Goal: Task Accomplishment & Management: Use online tool/utility

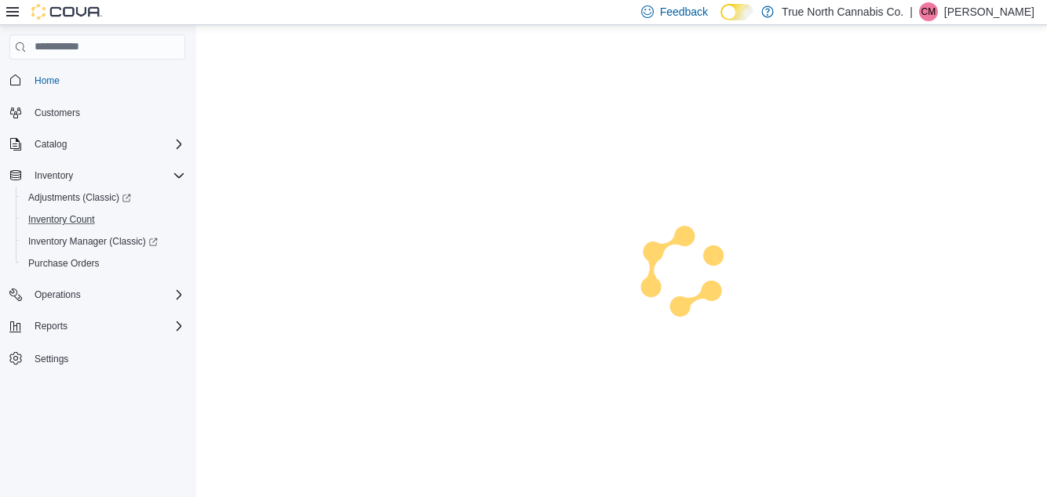
click at [93, 228] on div "Inventory Count" at bounding box center [103, 219] width 163 height 19
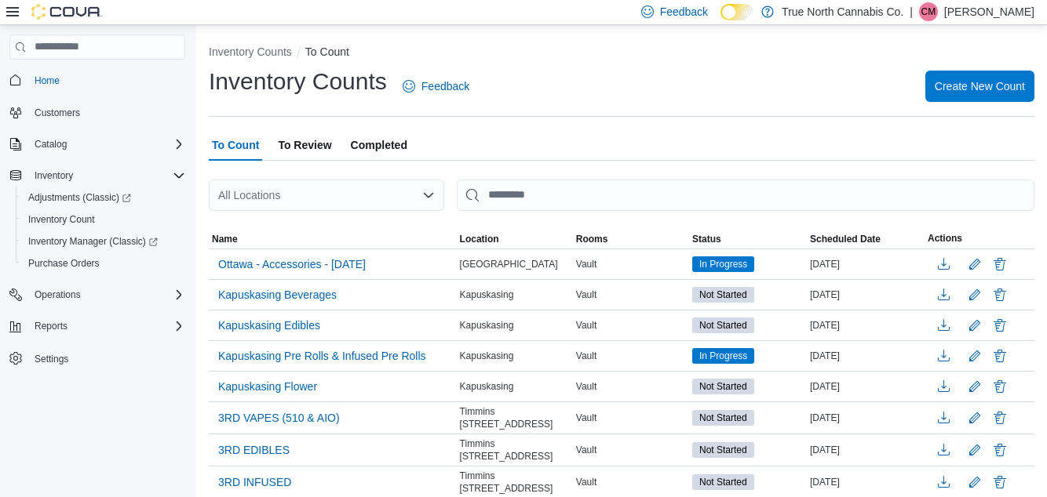
click at [353, 209] on div "All Locations" at bounding box center [326, 195] width 235 height 31
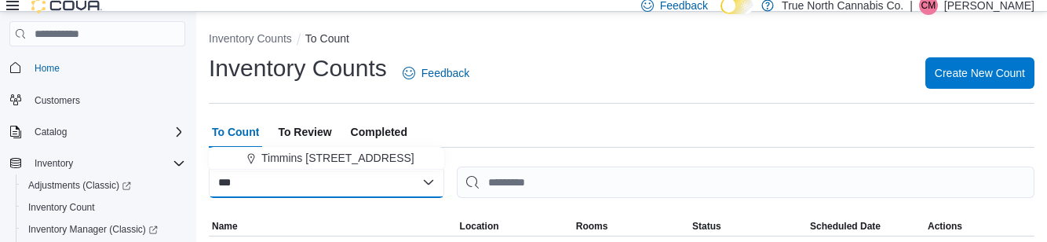
type input "***"
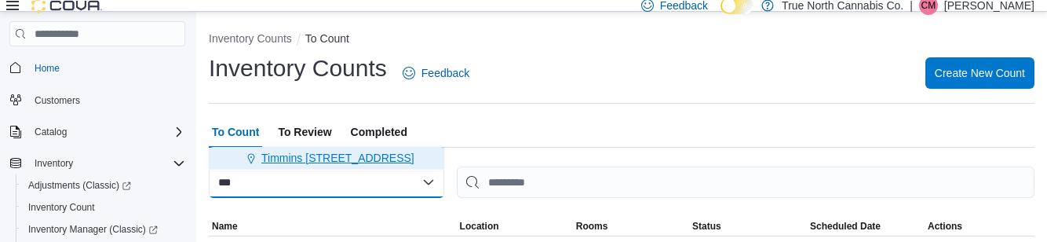
click at [355, 158] on span "Timmins [STREET_ADDRESS]" at bounding box center [337, 158] width 153 height 16
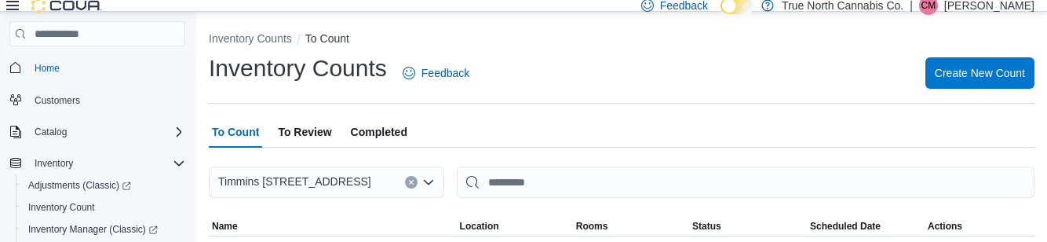
click at [640, 58] on div "Inventory Counts Feedback Create New Count" at bounding box center [621, 73] width 825 height 41
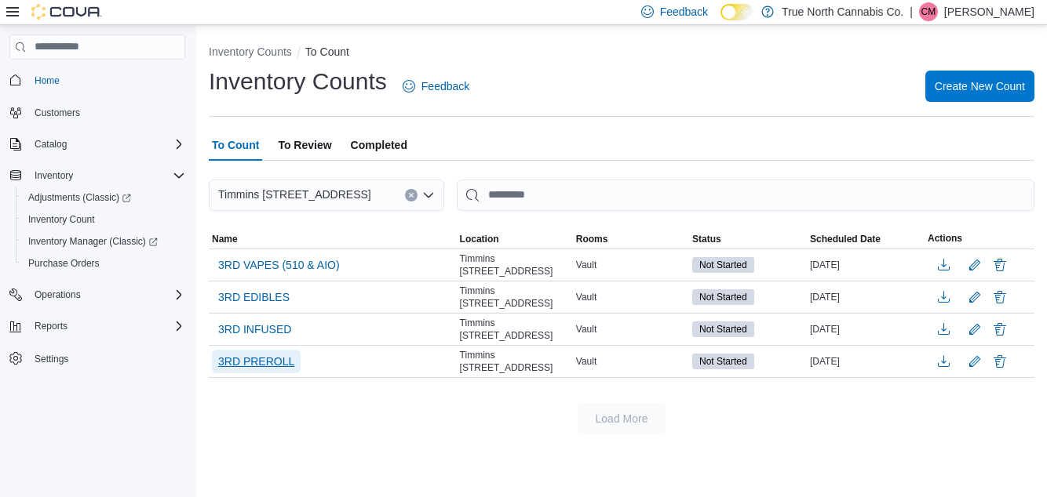
click at [271, 361] on span "3RD PREROLL" at bounding box center [256, 362] width 76 height 16
click at [273, 367] on span "3RD PREROLL" at bounding box center [256, 362] width 76 height 24
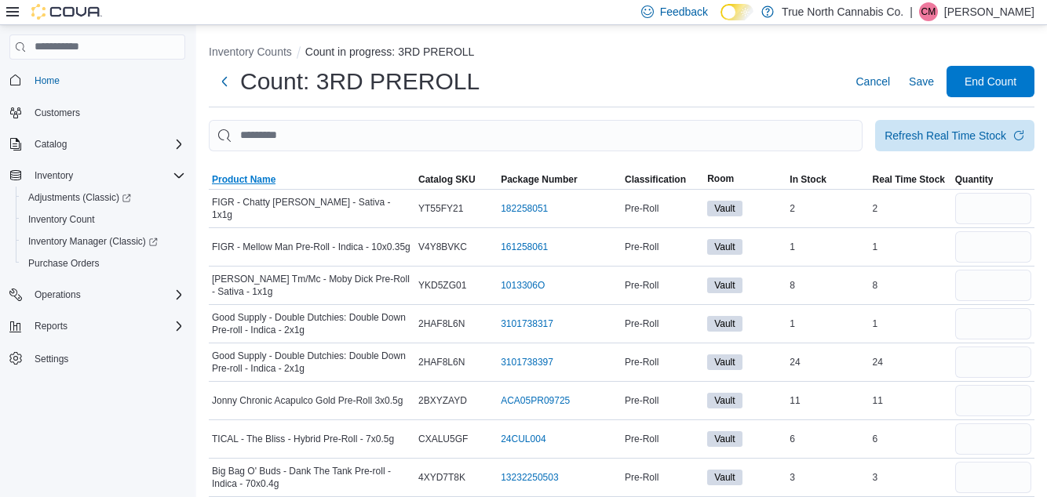
click at [260, 186] on span "Product Name" at bounding box center [244, 179] width 64 height 13
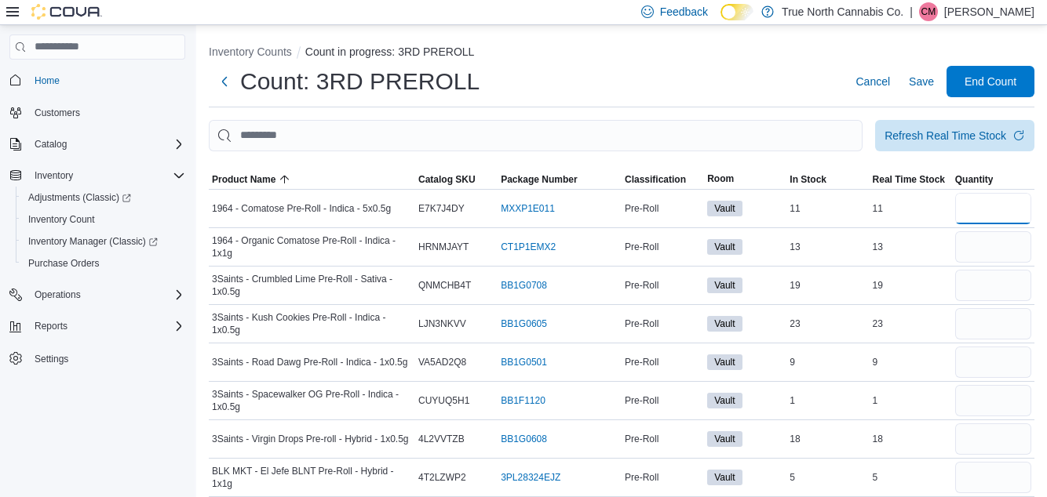
click at [1013, 224] on input "number" at bounding box center [993, 208] width 76 height 31
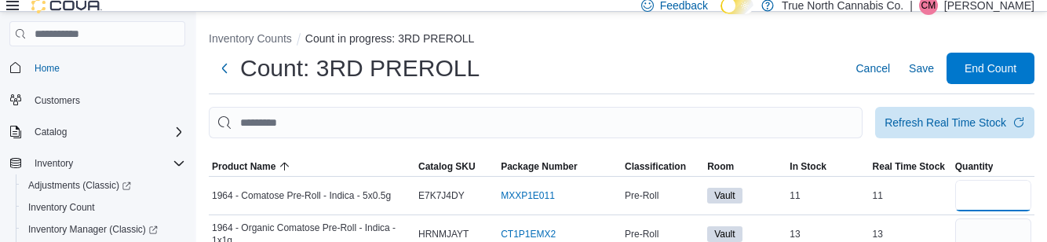
scroll to position [14, 0]
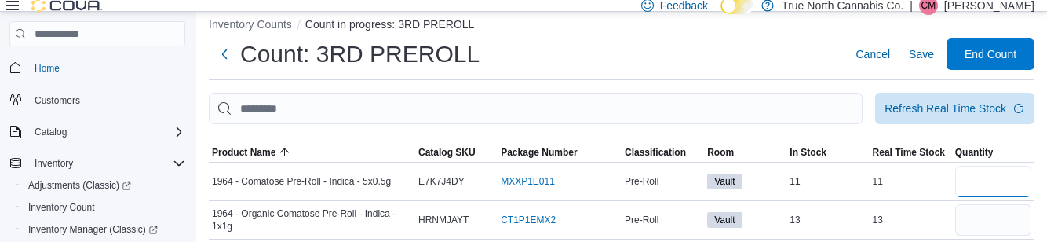
type input "**"
click at [999, 226] on input "number" at bounding box center [993, 219] width 76 height 31
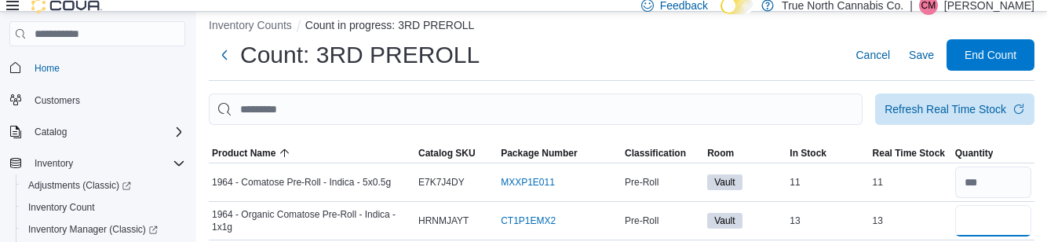
type input "**"
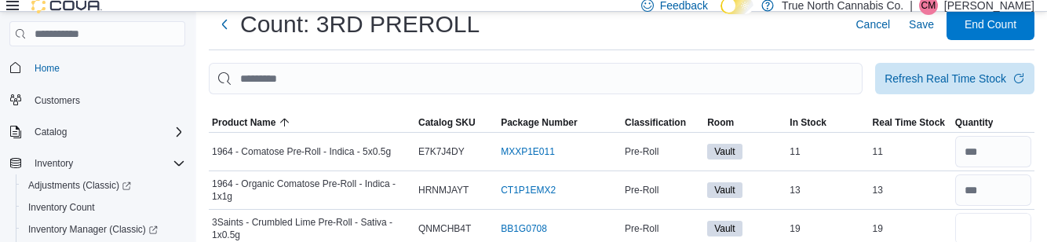
scroll to position [73, 0]
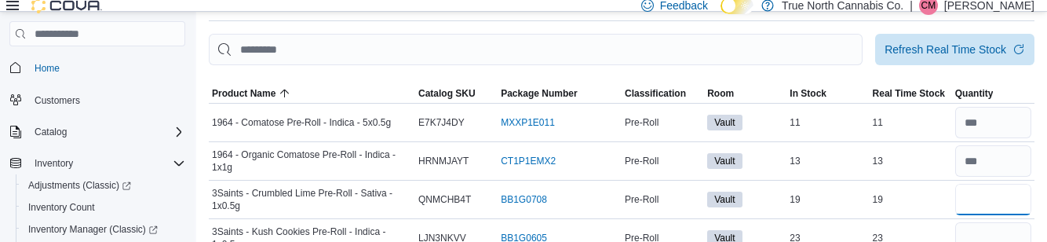
type input "**"
click at [1009, 245] on input "number" at bounding box center [993, 237] width 76 height 31
type input "**"
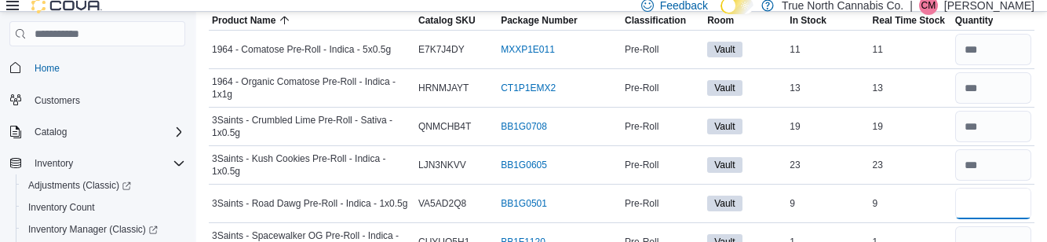
scroll to position [145, 0]
type input "*"
click at [1000, 248] on input "number" at bounding box center [993, 242] width 76 height 31
type input "*"
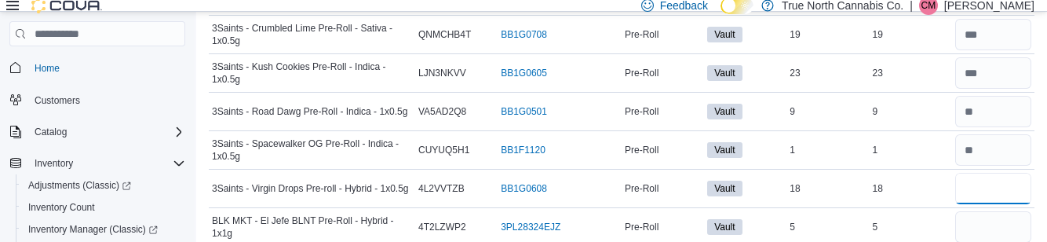
scroll to position [265, 0]
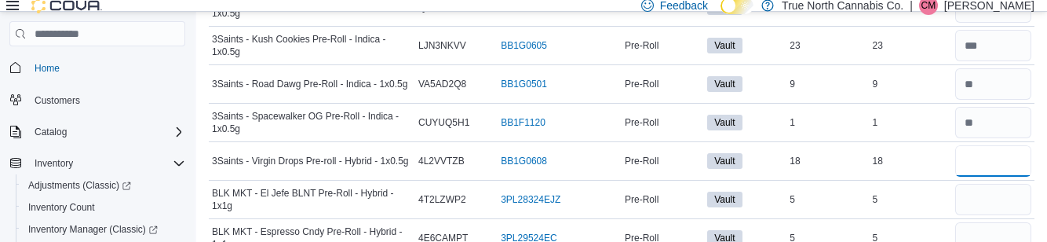
type input "**"
click at [1007, 205] on input "number" at bounding box center [993, 199] width 76 height 31
type input "*"
click at [1007, 242] on input "number" at bounding box center [993, 237] width 76 height 31
type input "*"
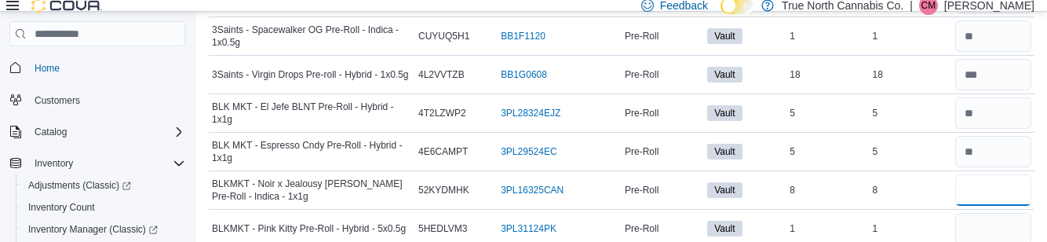
scroll to position [351, 0]
type input "*"
click at [1011, 232] on input "number" at bounding box center [993, 228] width 76 height 31
type input "*"
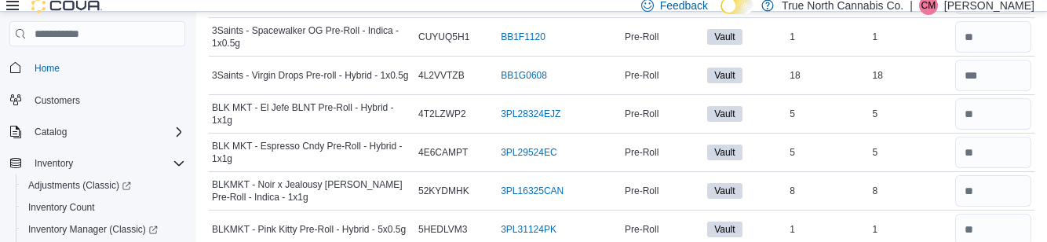
type input "*"
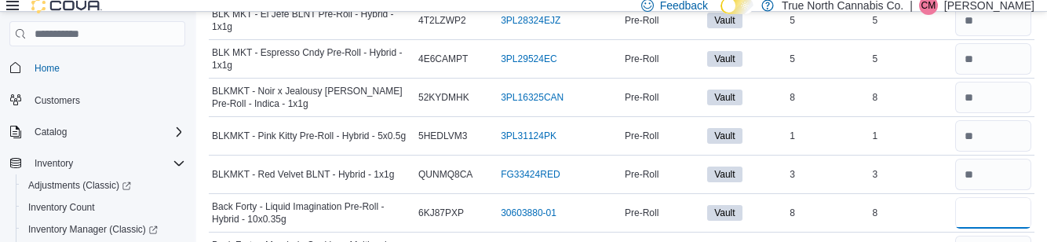
scroll to position [499, 0]
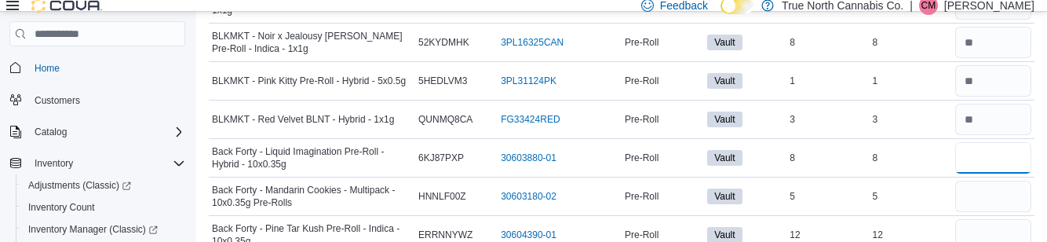
type input "*"
click at [1018, 195] on input "number" at bounding box center [993, 195] width 76 height 31
type input "*"
click at [1006, 249] on input "number" at bounding box center [993, 234] width 76 height 31
type input "**"
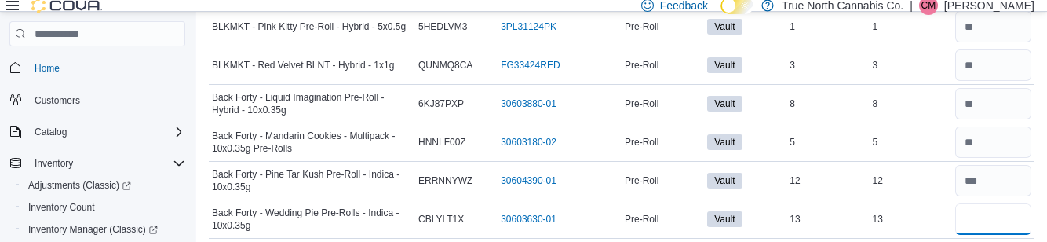
scroll to position [552, 0]
type input "**"
type input "*"
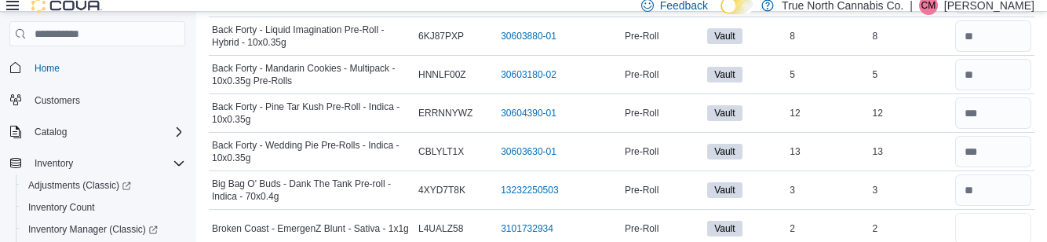
scroll to position [622, 0]
type input "*"
type input "**"
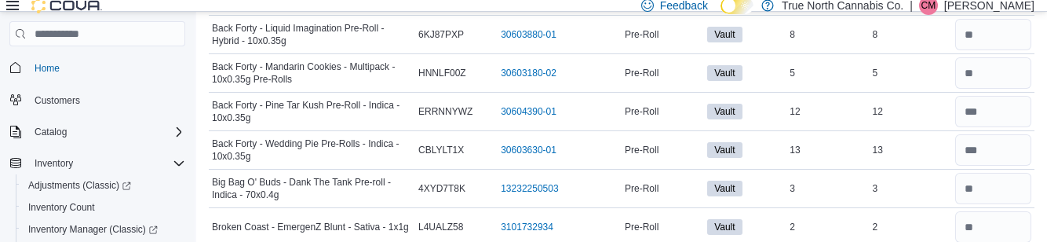
scroll to position [767, 0]
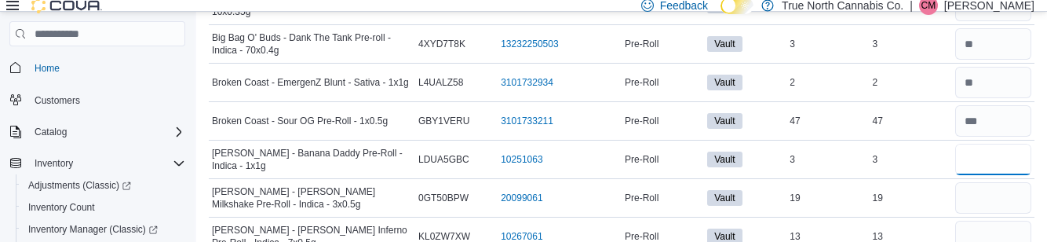
type input "*"
click at [1004, 201] on input "number" at bounding box center [993, 197] width 76 height 31
type input "**"
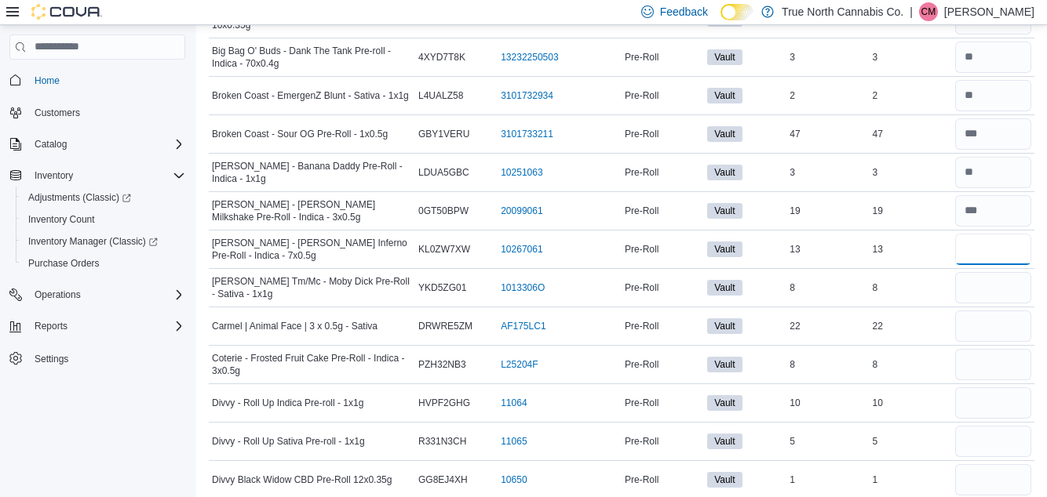
click at [1017, 252] on input "number" at bounding box center [993, 249] width 76 height 31
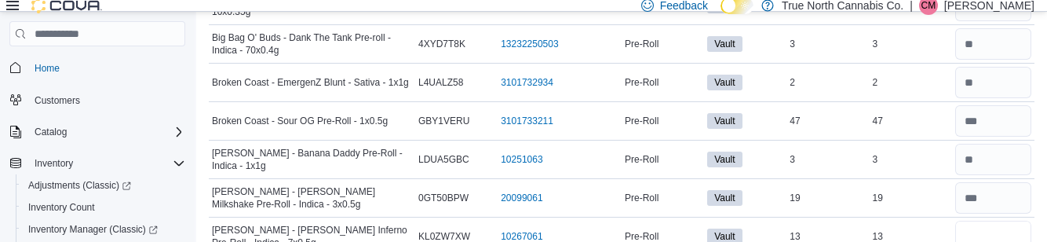
type input "**"
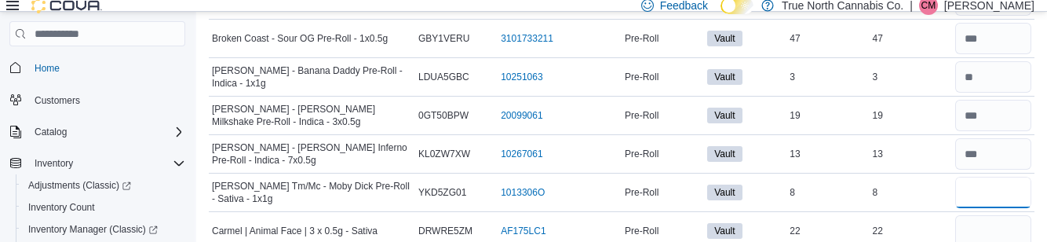
scroll to position [847, 0]
type input "*"
click at [1012, 233] on input "number" at bounding box center [993, 232] width 76 height 31
type input "**"
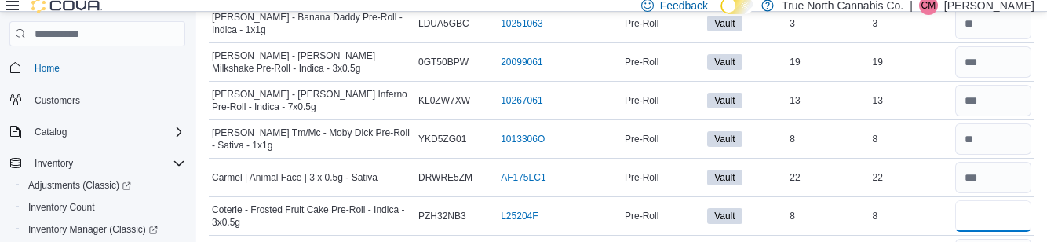
scroll to position [912, 0]
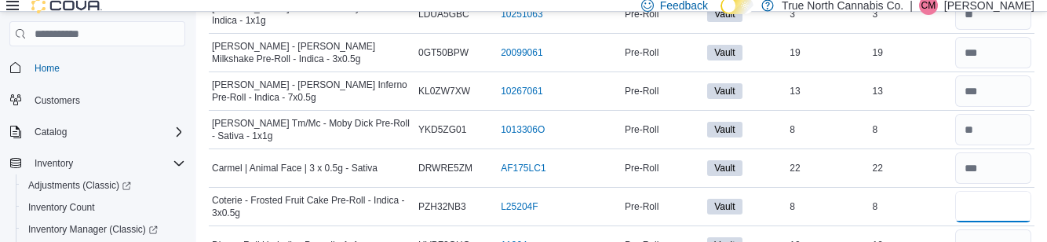
type input "*"
click at [1006, 243] on input "number" at bounding box center [993, 244] width 76 height 31
type input "**"
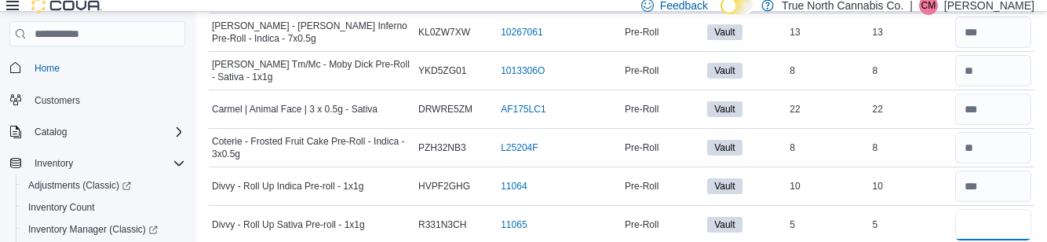
scroll to position [973, 0]
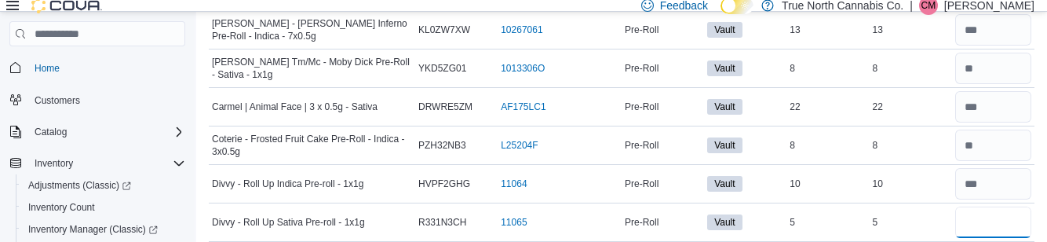
type input "*"
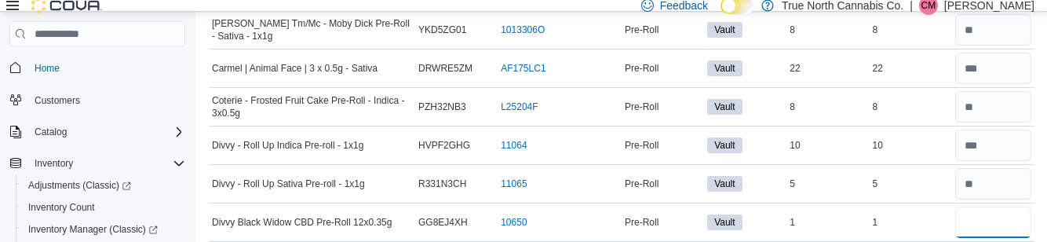
scroll to position [1015, 0]
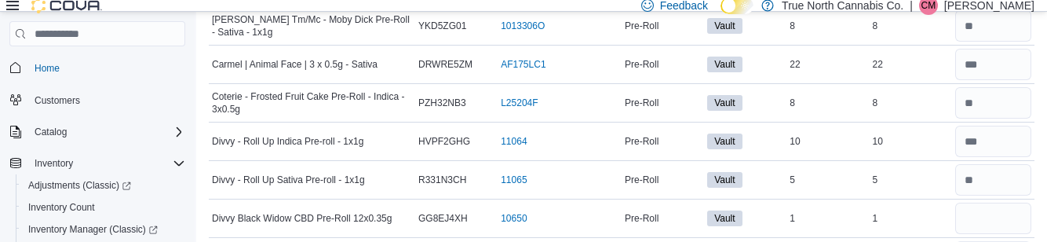
type input "**"
click at [1009, 219] on input "number" at bounding box center [993, 217] width 76 height 31
type input "*"
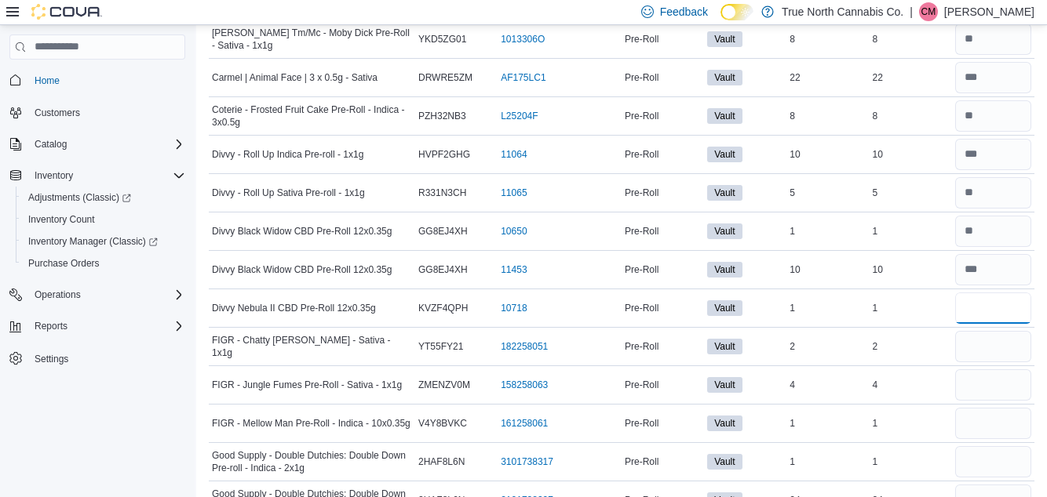
click at [1010, 307] on input "number" at bounding box center [993, 308] width 76 height 31
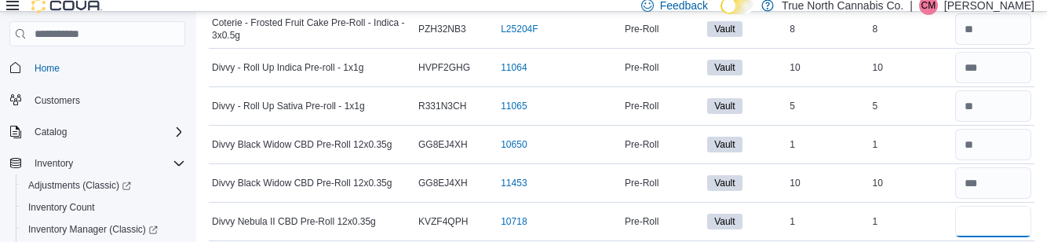
scroll to position [1094, 0]
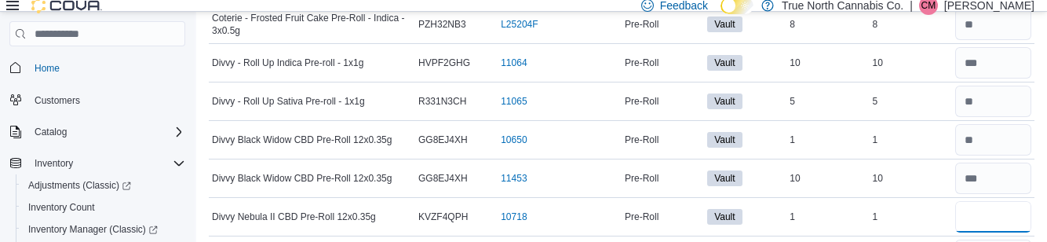
type input "*"
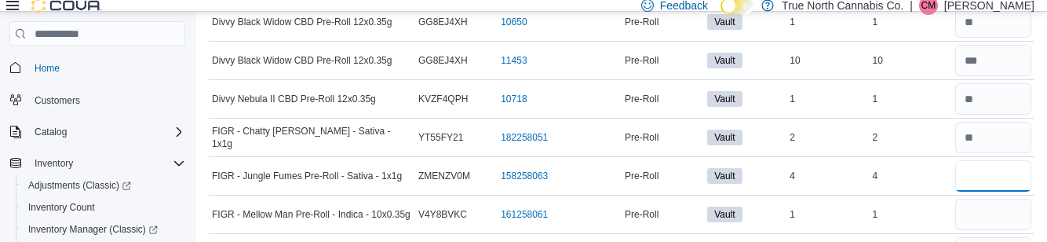
scroll to position [1210, 0]
type input "*"
click at [1014, 215] on input "number" at bounding box center [993, 215] width 76 height 31
type input "*"
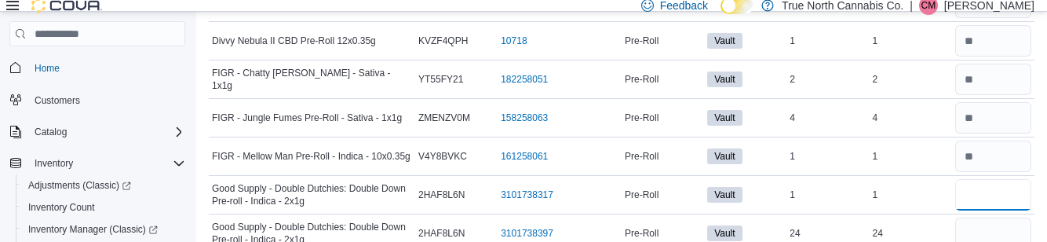
scroll to position [1270, 0]
click at [1014, 232] on input "number" at bounding box center [993, 232] width 76 height 31
type input "**"
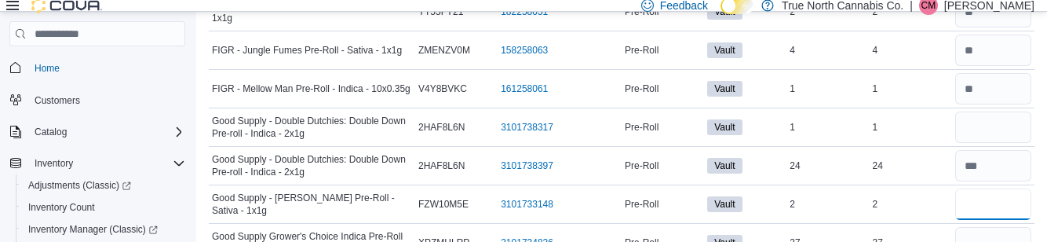
scroll to position [1340, 0]
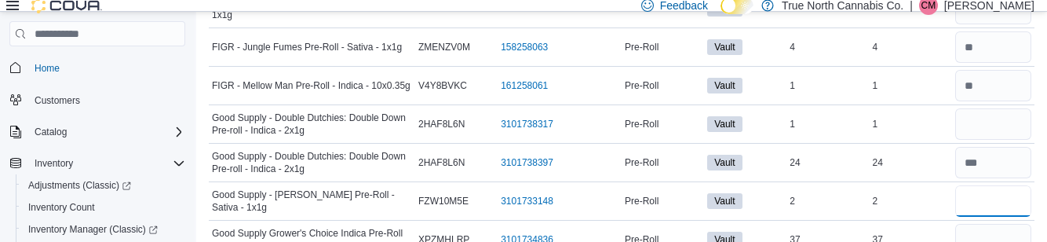
type input "*"
click at [1005, 235] on input "number" at bounding box center [993, 239] width 76 height 31
type input "**"
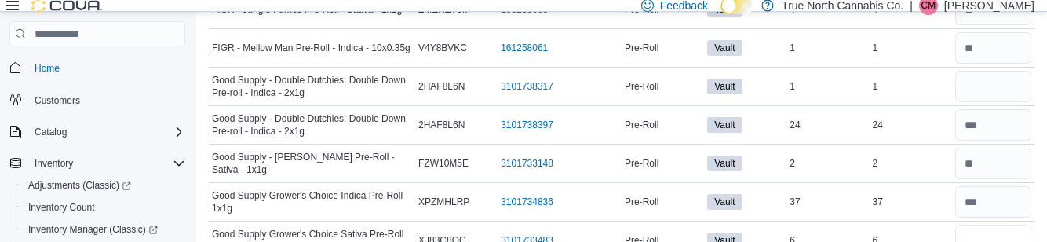
scroll to position [1381, 0]
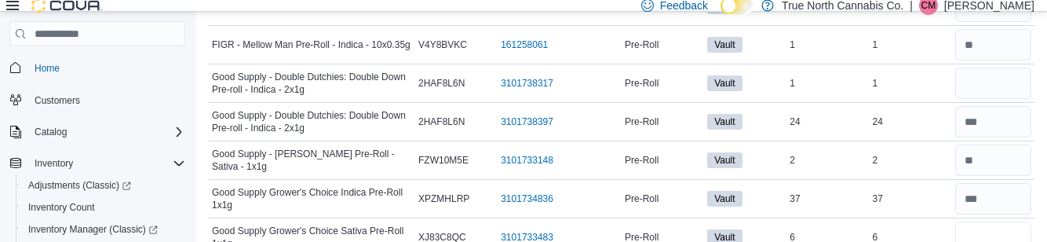
type input "*"
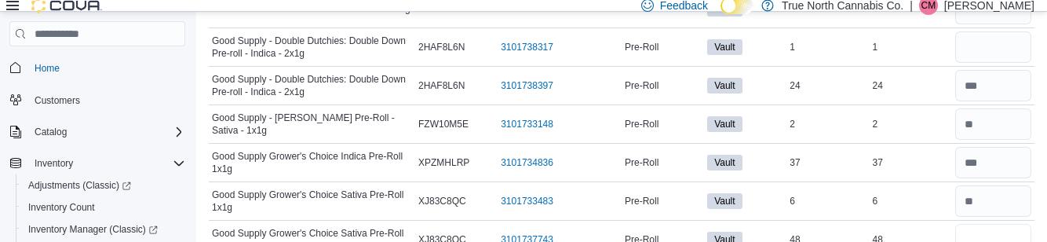
scroll to position [1442, 0]
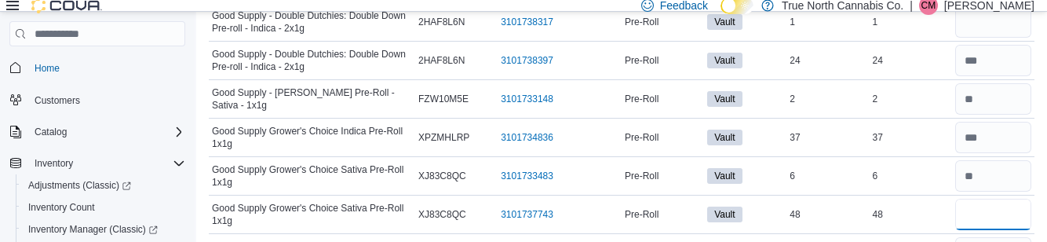
type input "**"
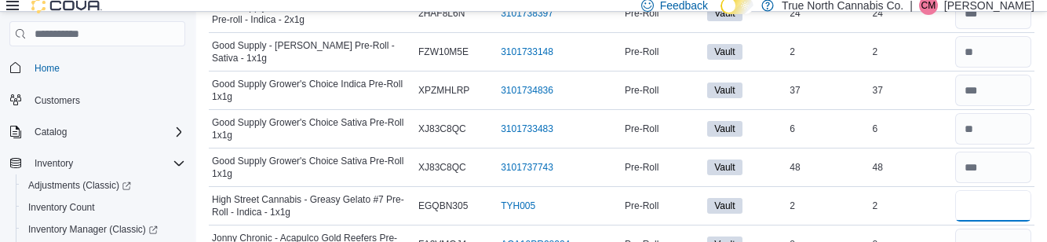
scroll to position [1488, 0]
type input "*"
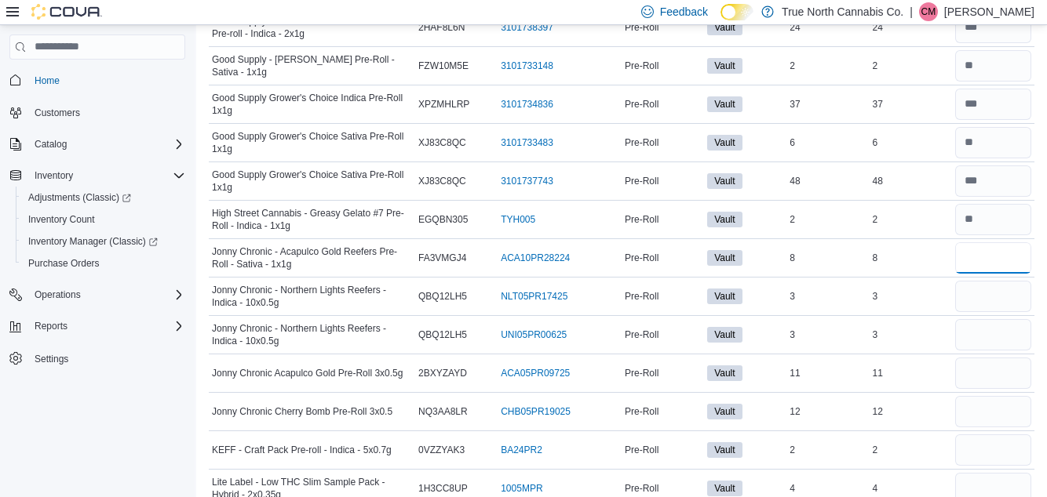
click at [1009, 255] on input "number" at bounding box center [993, 257] width 76 height 31
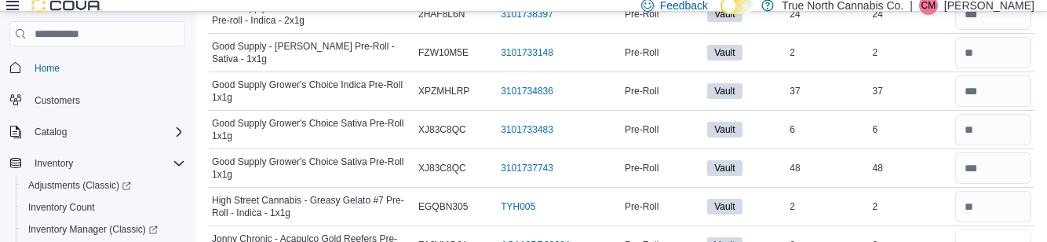
type input "*"
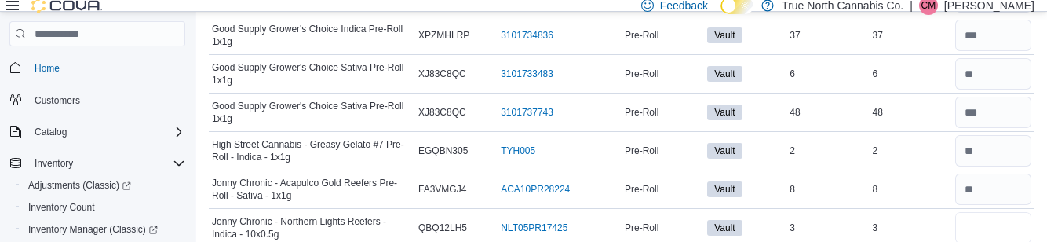
scroll to position [1550, 0]
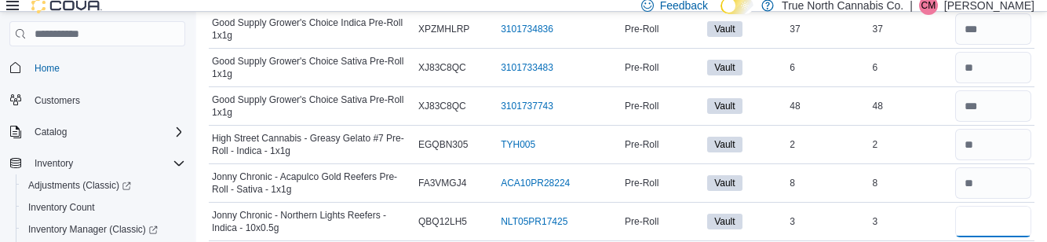
type input "*"
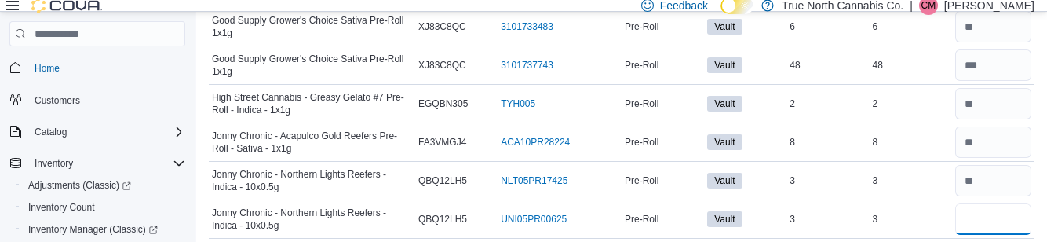
scroll to position [1595, 0]
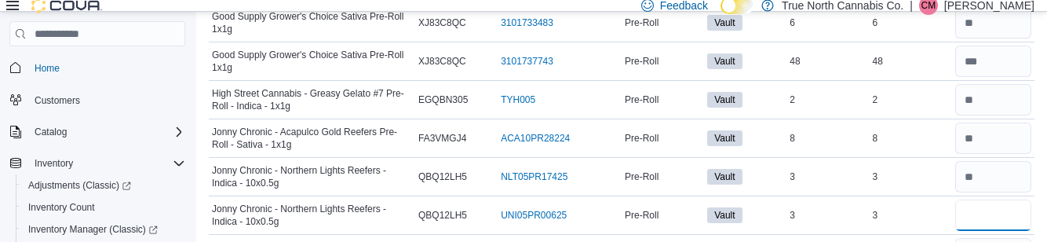
type input "*"
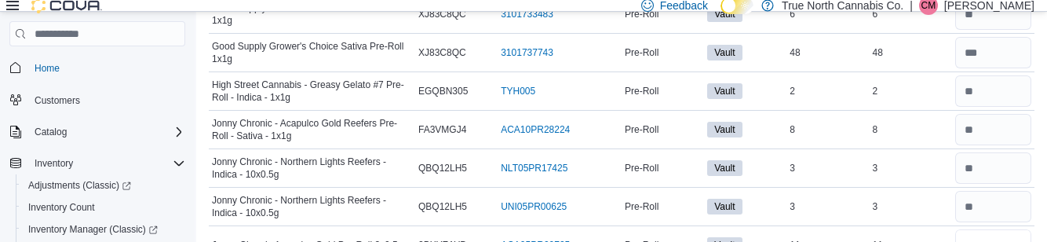
scroll to position [1632, 0]
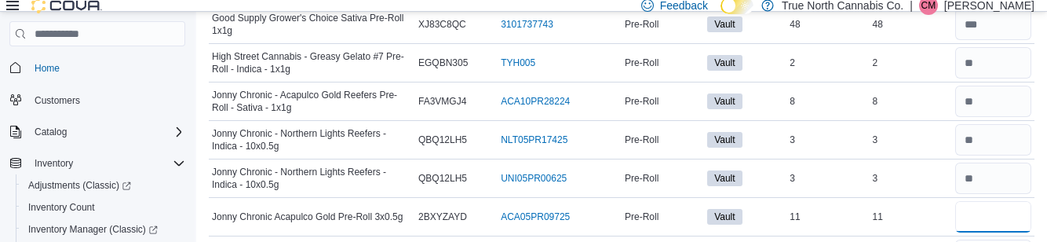
type input "**"
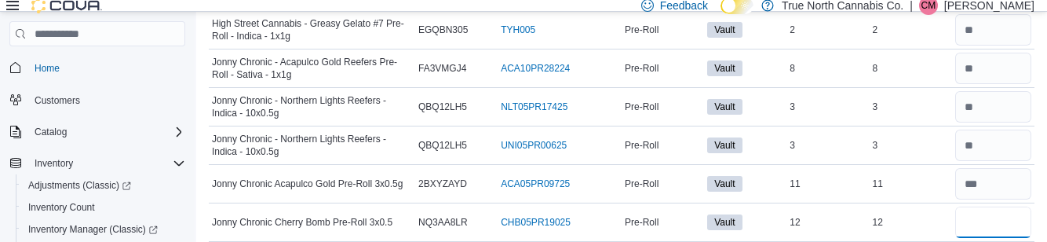
scroll to position [1680, 0]
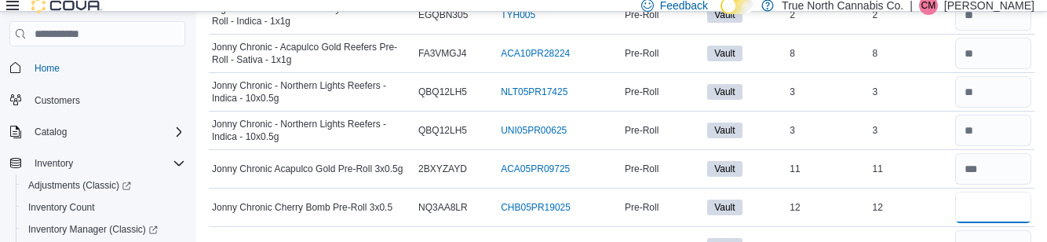
type input "**"
click at [1000, 242] on input "number" at bounding box center [993, 245] width 76 height 31
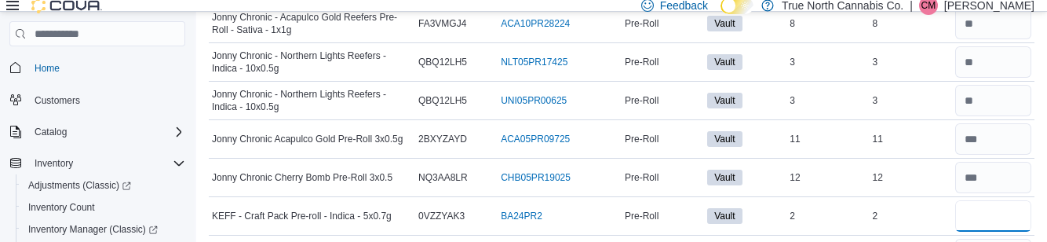
scroll to position [1723, 0]
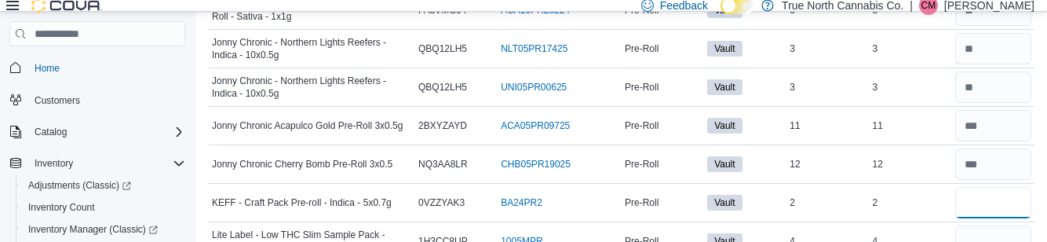
type input "*"
click at [993, 237] on input "number" at bounding box center [993, 240] width 76 height 31
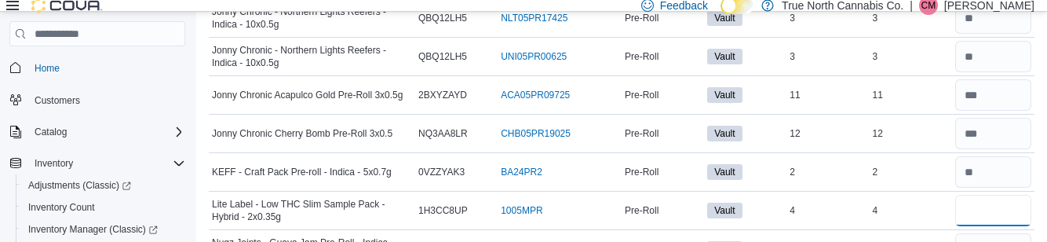
scroll to position [1770, 0]
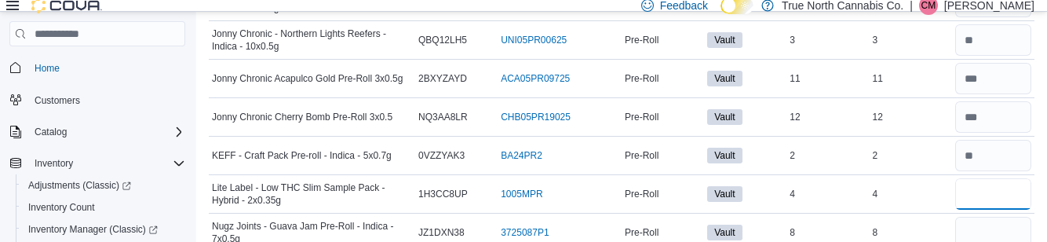
type input "*"
click at [1004, 220] on input "number" at bounding box center [993, 232] width 76 height 31
type input "*"
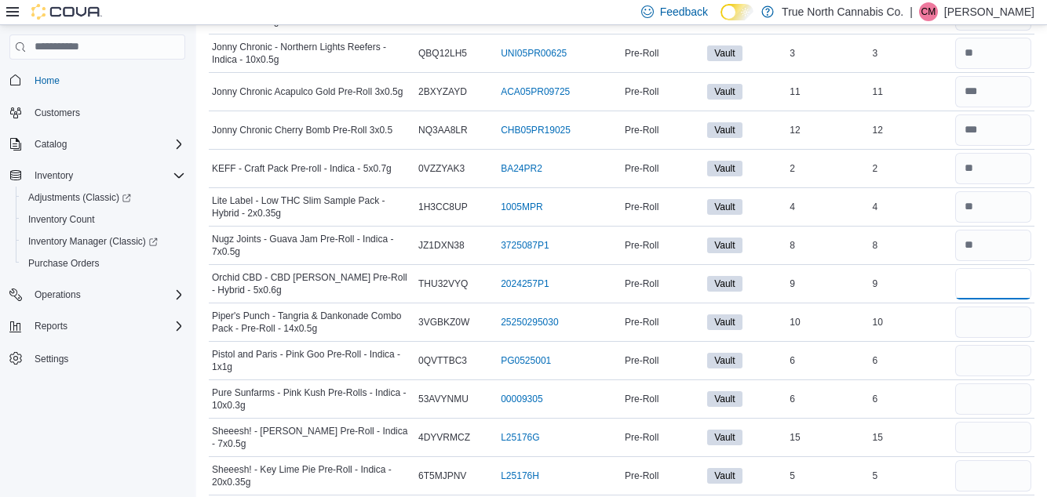
click at [1013, 276] on input "number" at bounding box center [993, 283] width 76 height 31
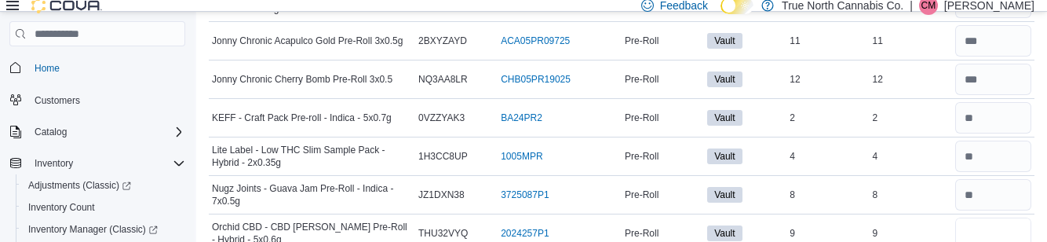
scroll to position [1819, 0]
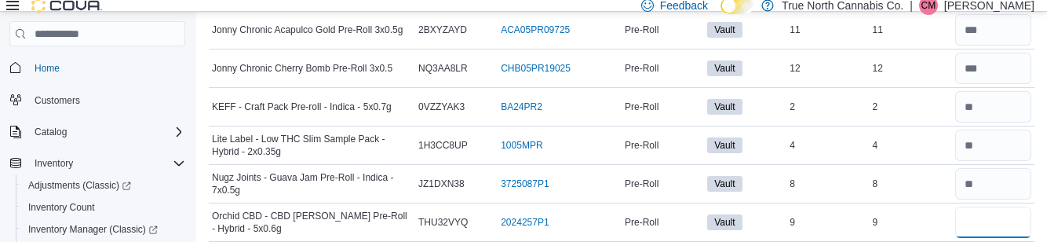
type input "*"
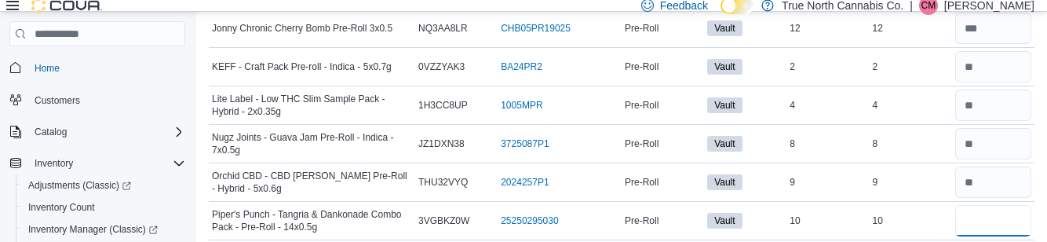
scroll to position [1866, 0]
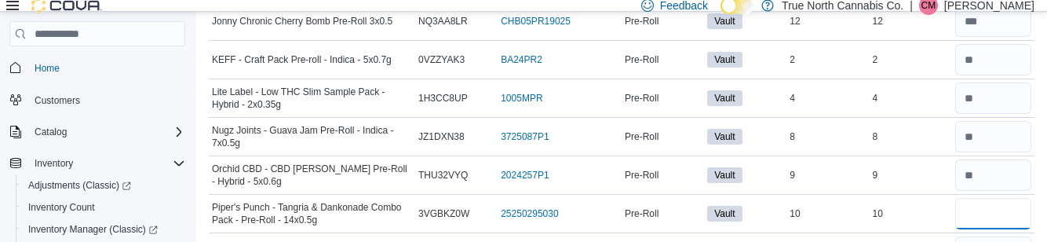
type input "**"
type input "*"
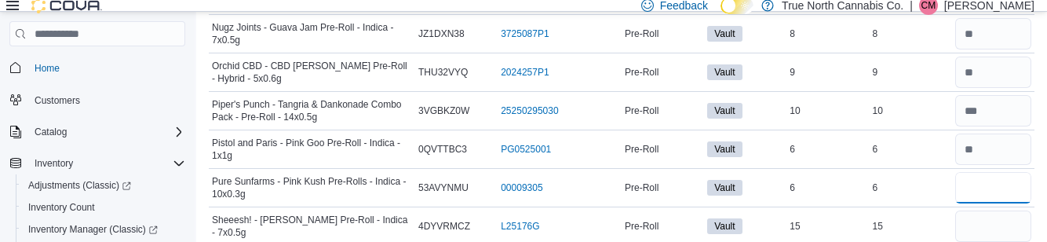
scroll to position [1969, 0]
type input "*"
click at [1000, 220] on input "number" at bounding box center [993, 224] width 76 height 31
type input "**"
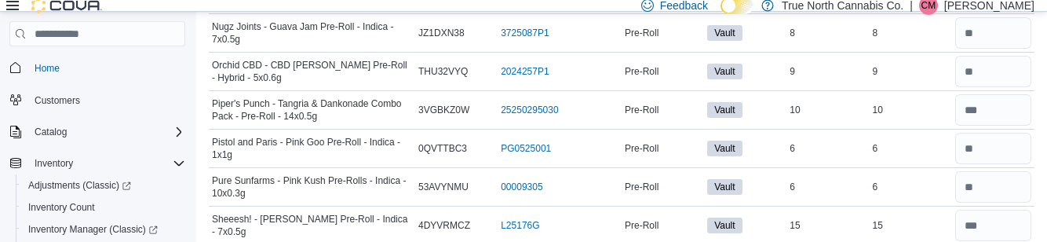
type input "*"
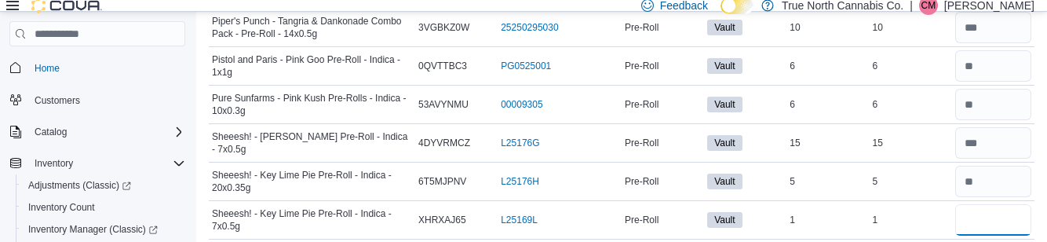
scroll to position [2054, 0]
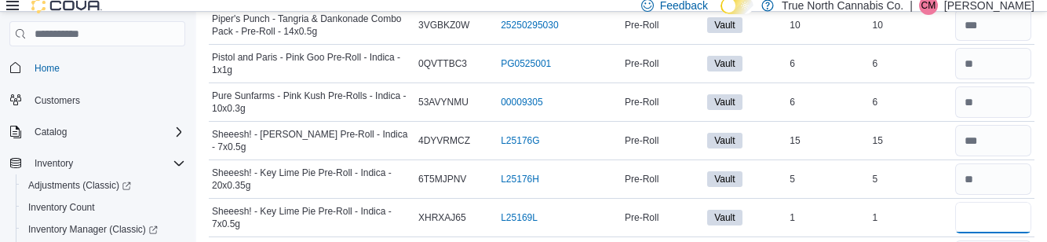
type input "*"
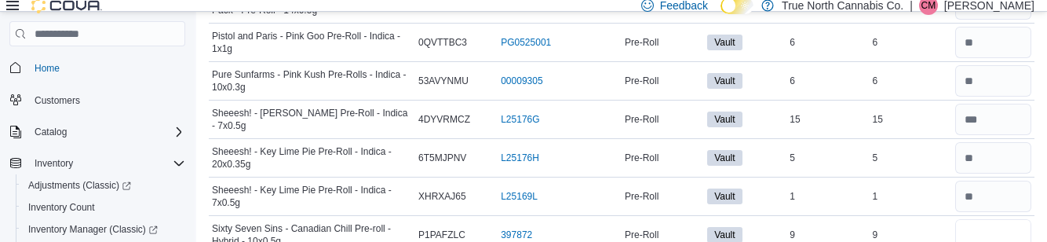
scroll to position [2111, 0]
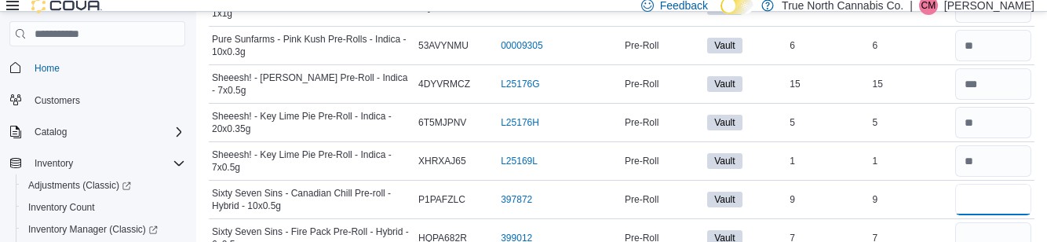
type input "*"
click at [1001, 229] on input "number" at bounding box center [993, 237] width 76 height 31
type input "*"
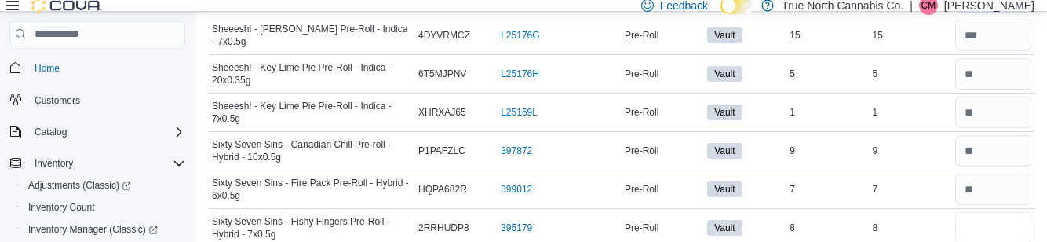
scroll to position [2162, 0]
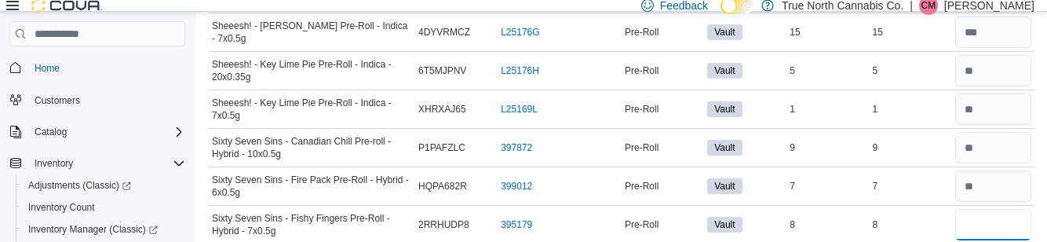
type input "*"
type input "**"
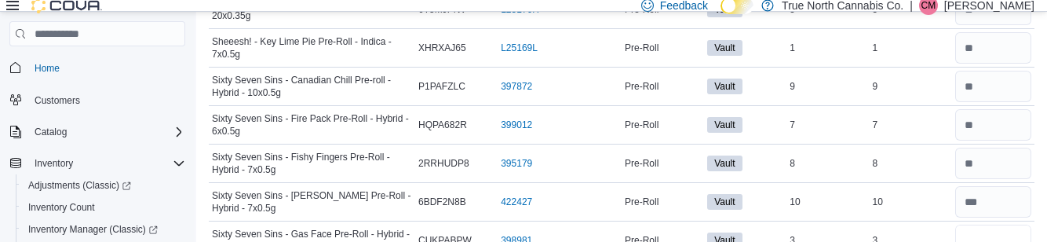
scroll to position [2224, 0]
type input "*"
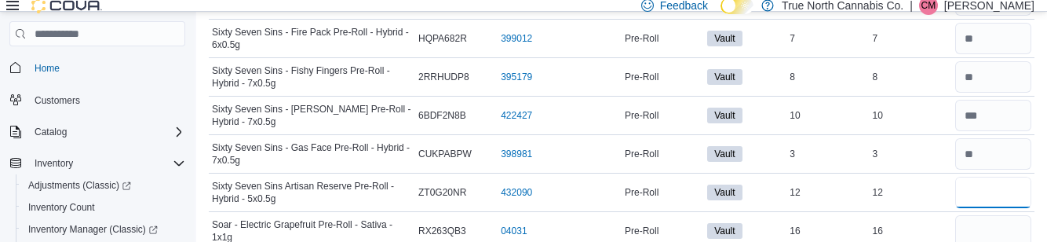
scroll to position [2312, 0]
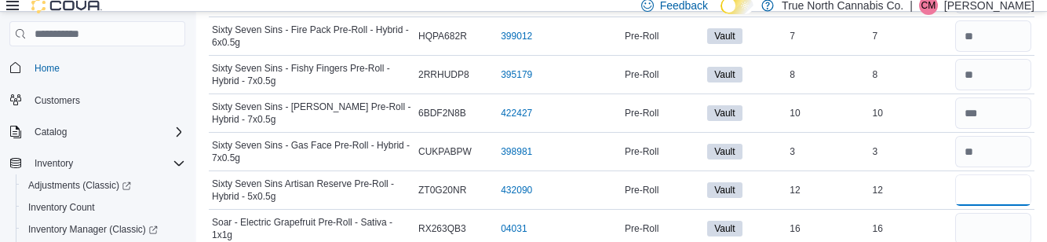
type input "**"
click at [996, 217] on input "number" at bounding box center [993, 228] width 76 height 31
type input "**"
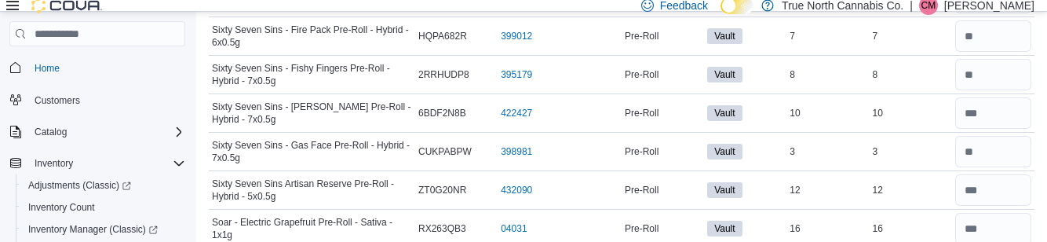
type input "*"
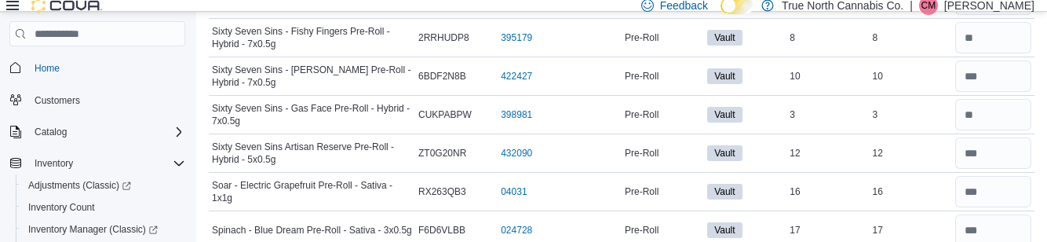
scroll to position [2392, 0]
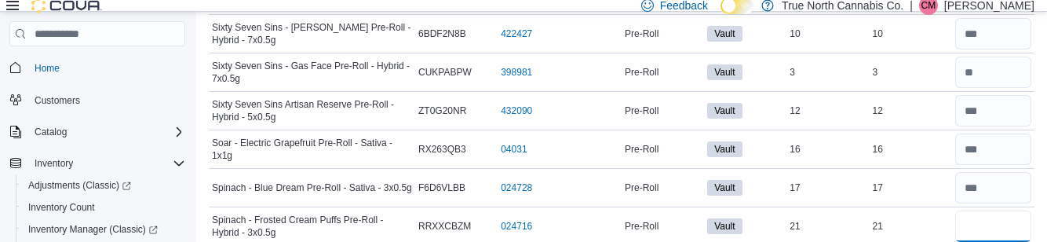
type input "**"
type input "*"
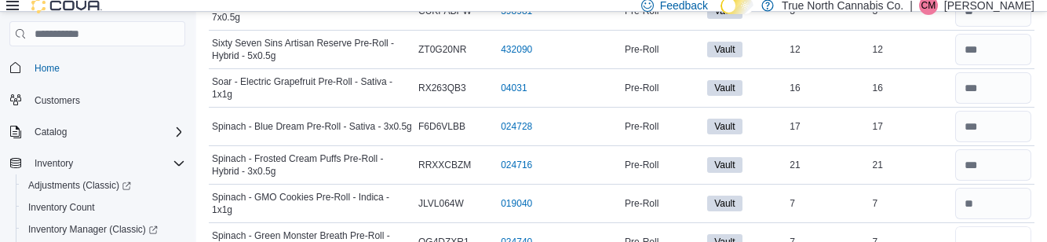
scroll to position [2464, 0]
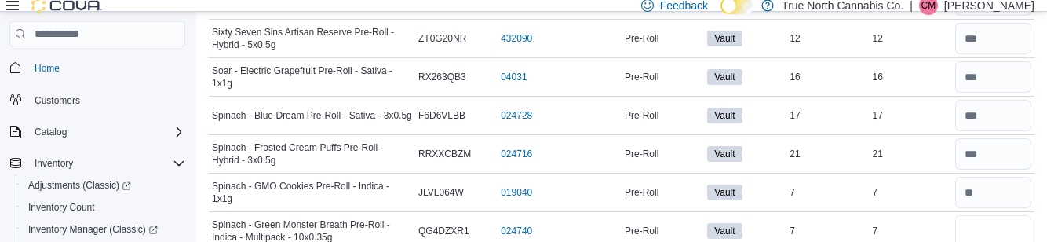
type input "*"
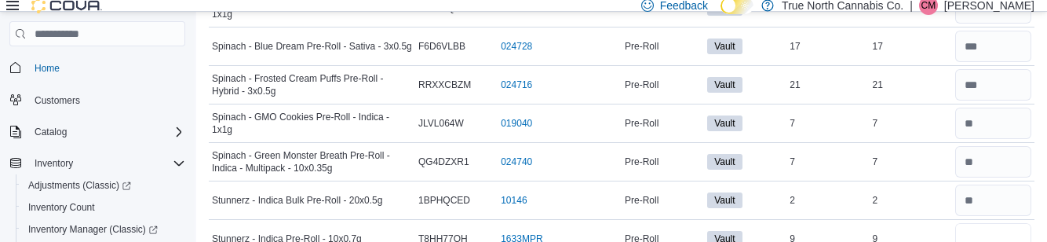
scroll to position [2534, 0]
type input "*"
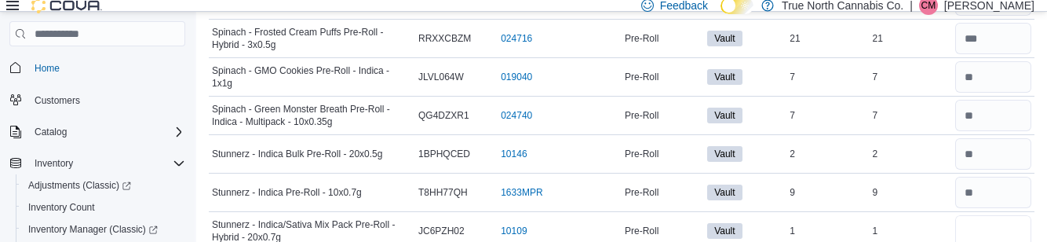
scroll to position [2581, 0]
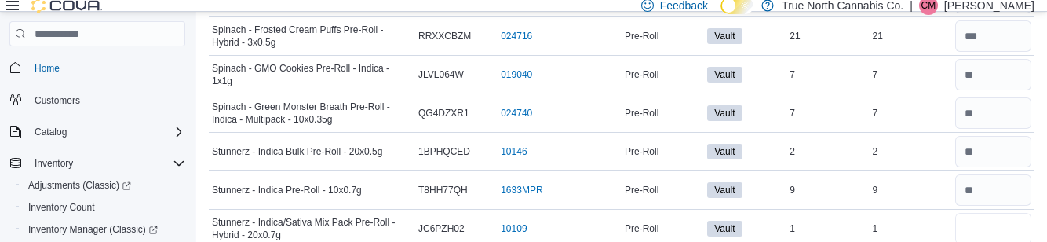
type input "*"
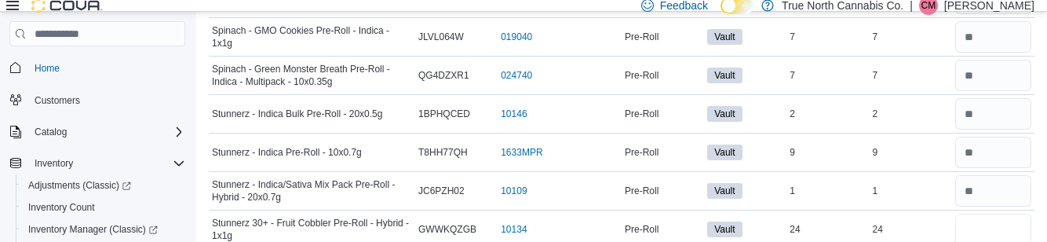
scroll to position [2639, 0]
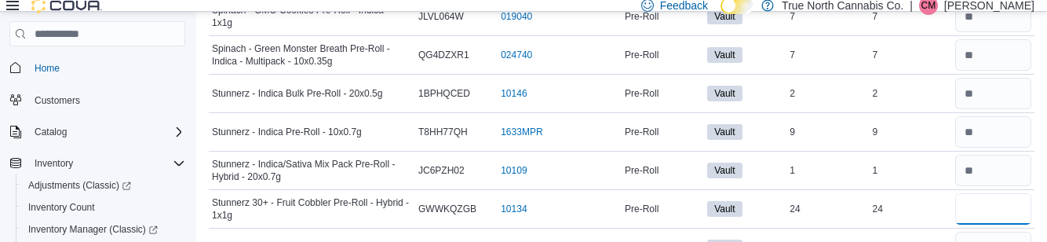
type input "**"
type input "*"
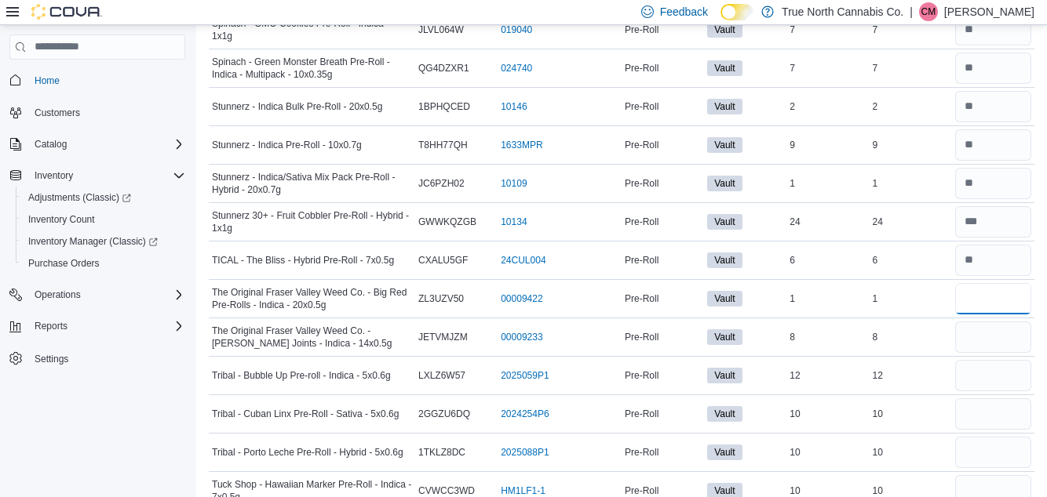
click at [1013, 287] on input "number" at bounding box center [993, 298] width 76 height 31
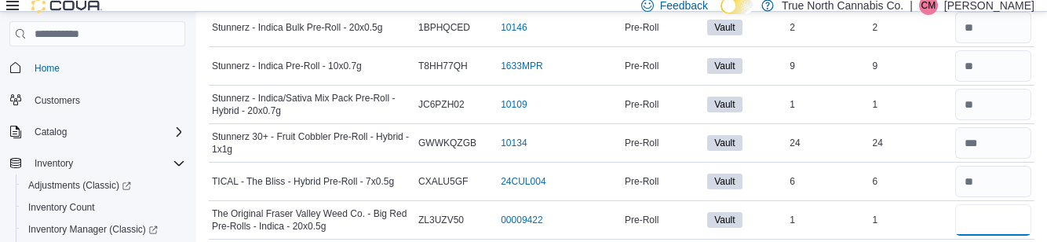
scroll to position [2711, 0]
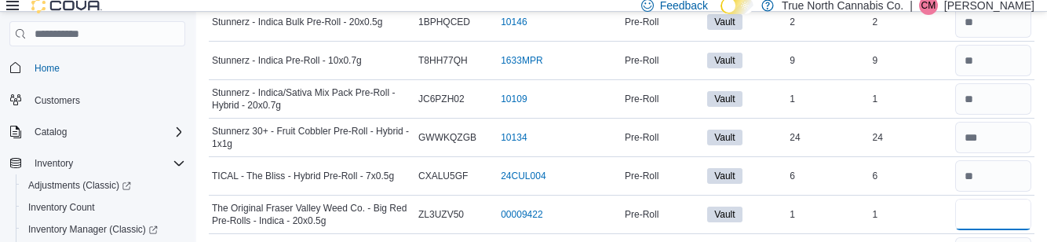
type input "*"
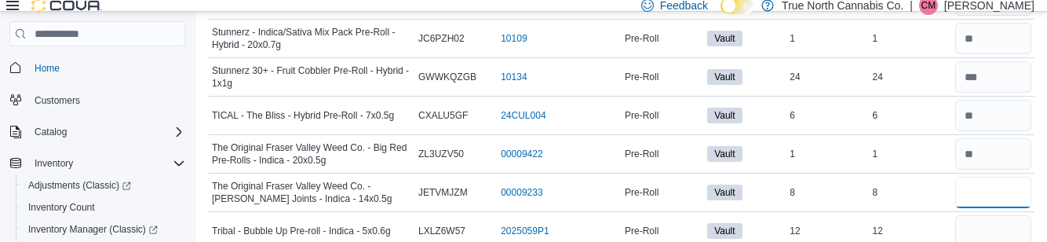
scroll to position [2772, 0]
type input "*"
click at [1004, 214] on input "number" at bounding box center [993, 229] width 76 height 31
type input "**"
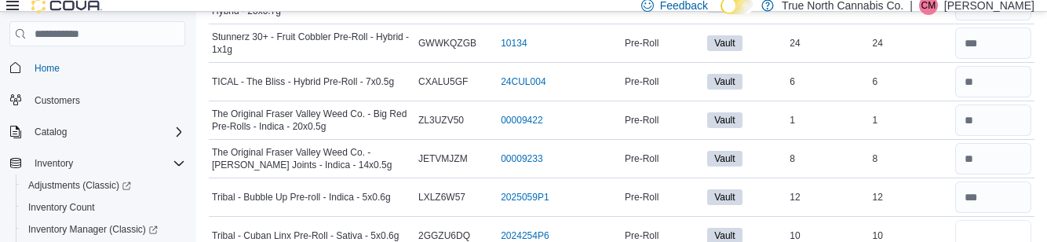
scroll to position [2806, 0]
type input "**"
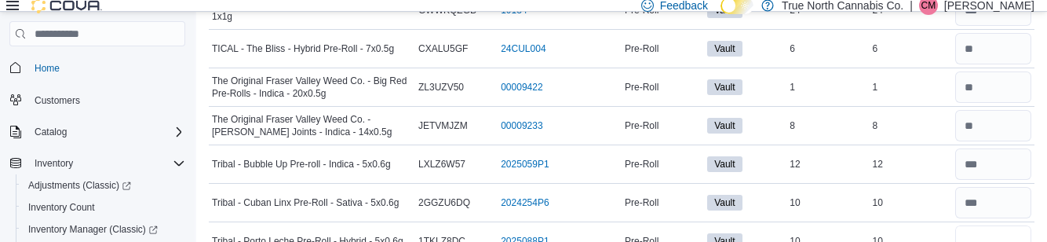
scroll to position [2839, 0]
type input "**"
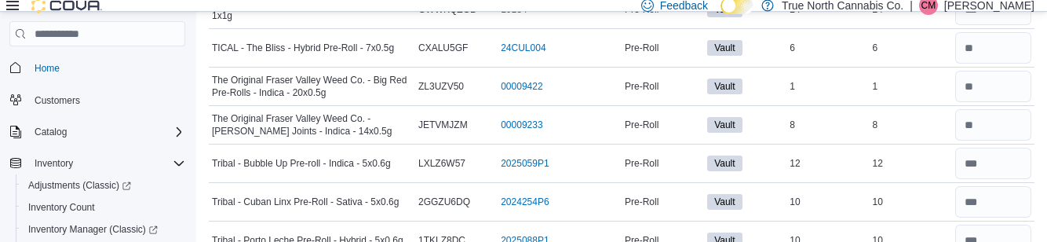
scroll to position [2982, 0]
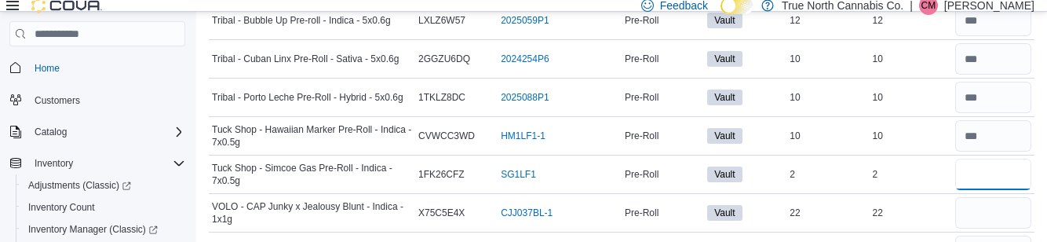
type input "*"
click at [1003, 199] on input "number" at bounding box center [993, 212] width 76 height 31
type input "**"
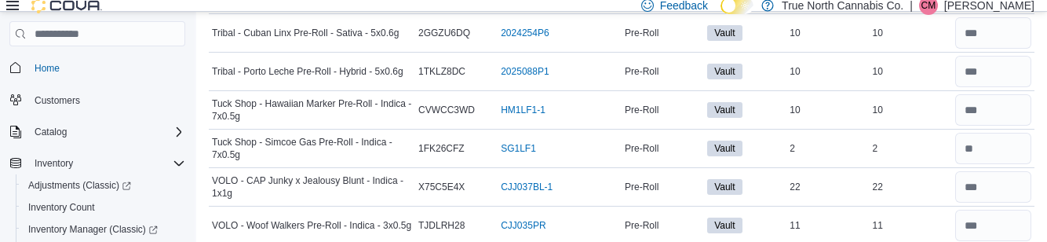
scroll to position [3008, 0]
type input "*"
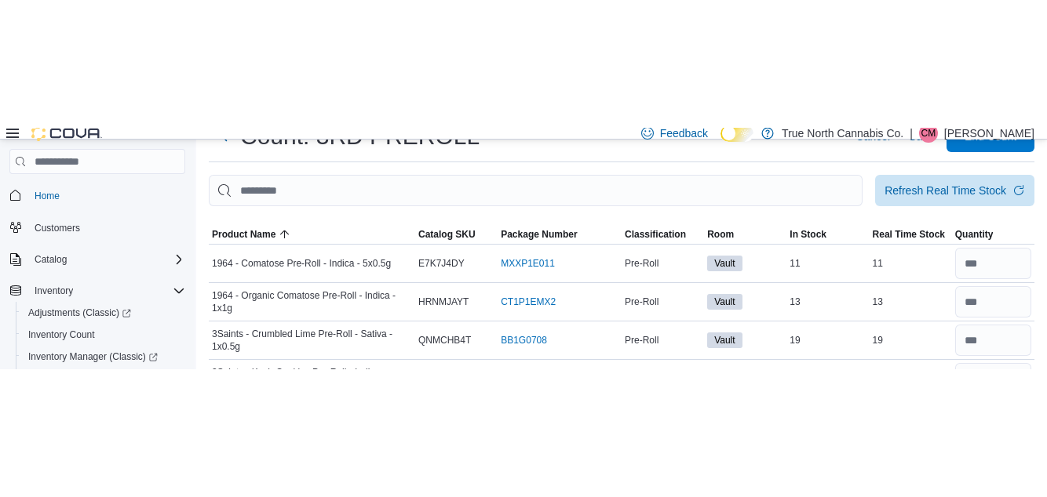
scroll to position [0, 0]
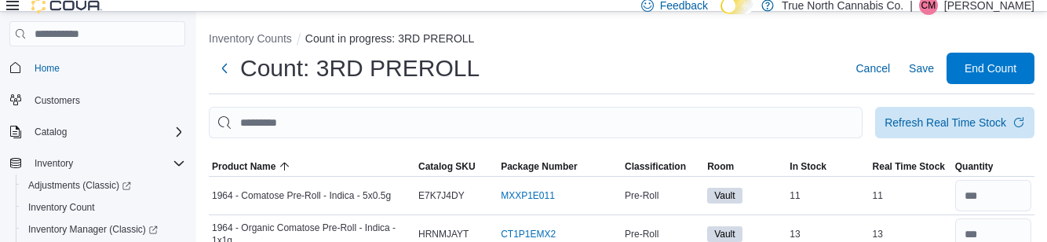
type input "**"
click at [979, 137] on span "Refresh Real Time Stock" at bounding box center [954, 122] width 140 height 31
click at [972, 130] on div "Refresh Real Time Stock" at bounding box center [945, 123] width 122 height 16
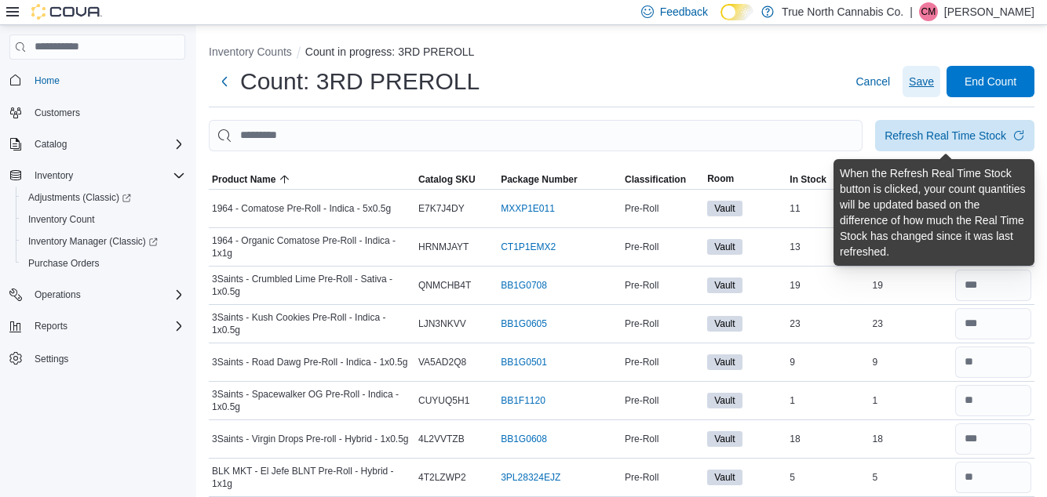
click at [924, 89] on span "Save" at bounding box center [921, 82] width 25 height 16
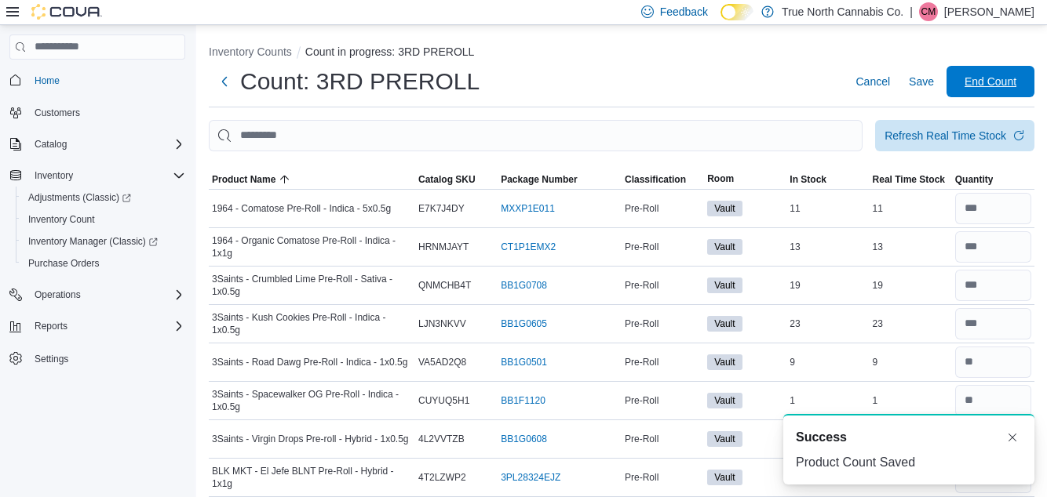
click at [1007, 96] on span "End Count" at bounding box center [990, 81] width 69 height 31
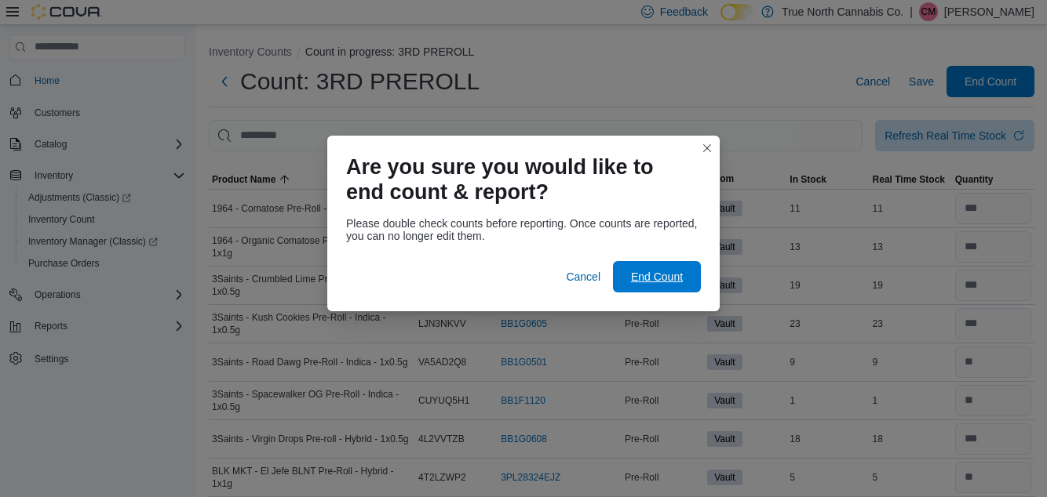
click at [674, 277] on span "End Count" at bounding box center [657, 277] width 52 height 16
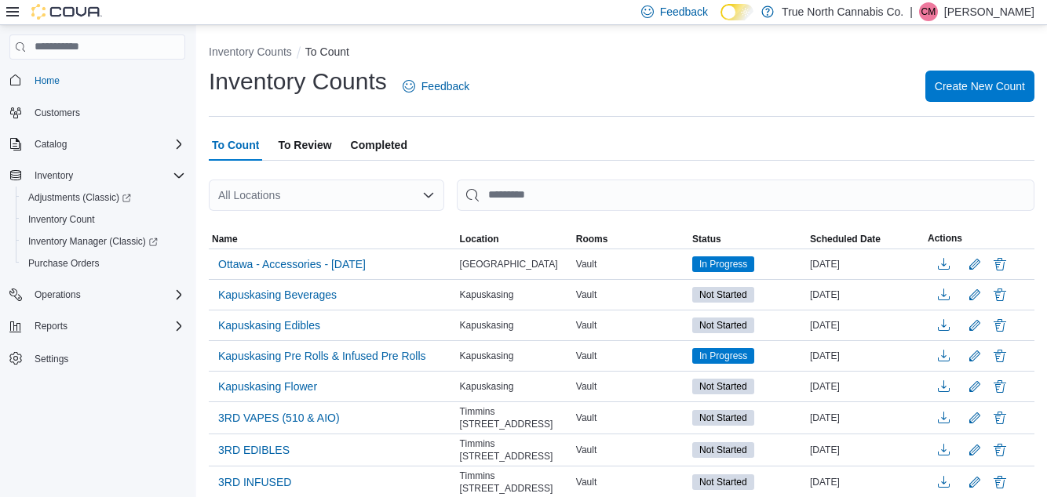
click at [411, 199] on div "All Locations" at bounding box center [326, 195] width 235 height 31
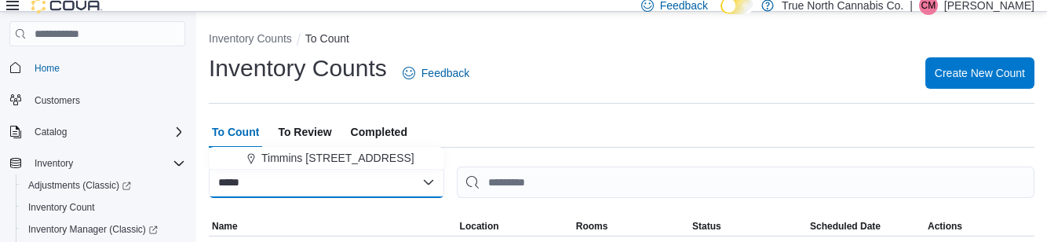
type input "*****"
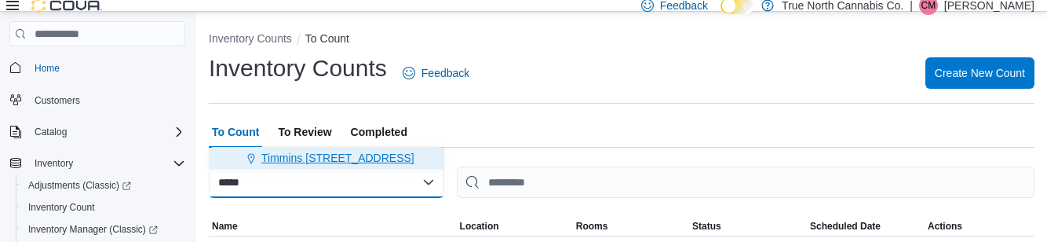
click at [363, 155] on span "Timmins [STREET_ADDRESS]" at bounding box center [337, 158] width 153 height 16
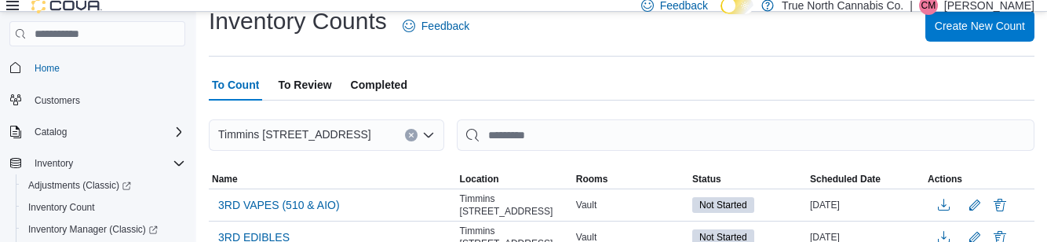
scroll to position [84, 0]
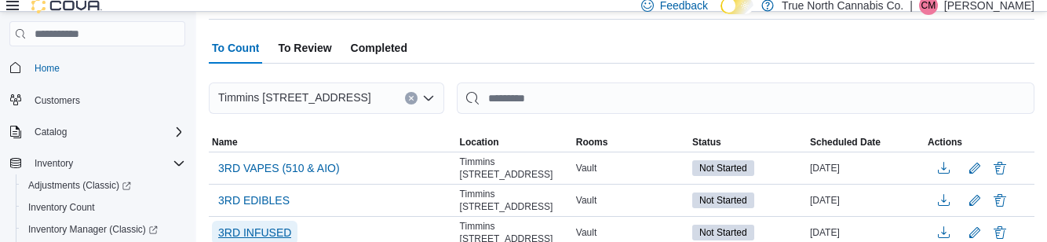
click at [270, 242] on span "3RD INFUSED" at bounding box center [254, 232] width 73 height 24
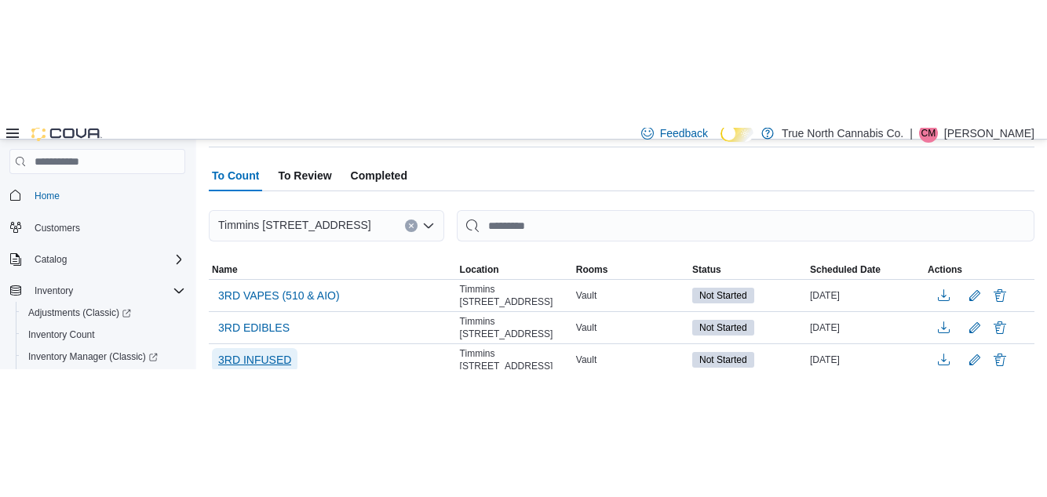
scroll to position [0, 0]
